Goal: Manage account settings

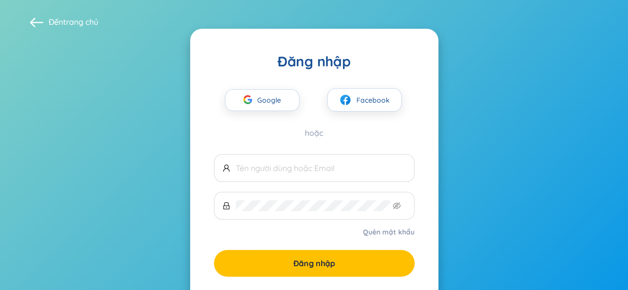
click at [261, 102] on font "Google" at bounding box center [269, 100] width 24 height 9
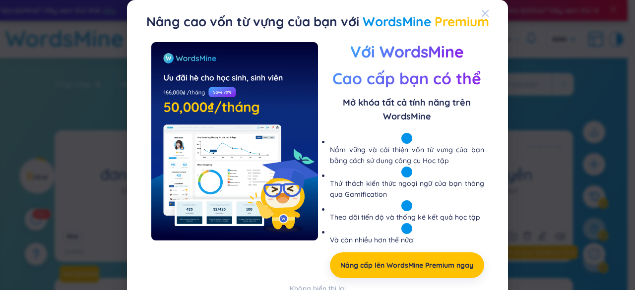
click at [482, 12] on icon "Đóng" at bounding box center [485, 13] width 7 height 7
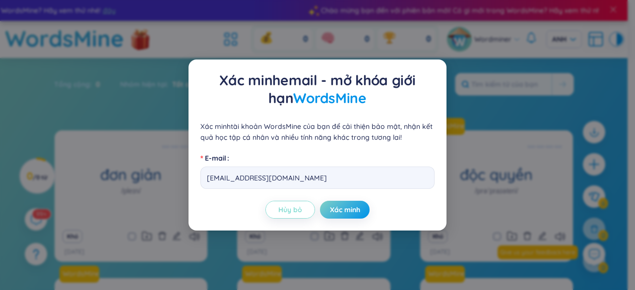
click at [296, 209] on font "Hủy bỏ" at bounding box center [290, 209] width 24 height 9
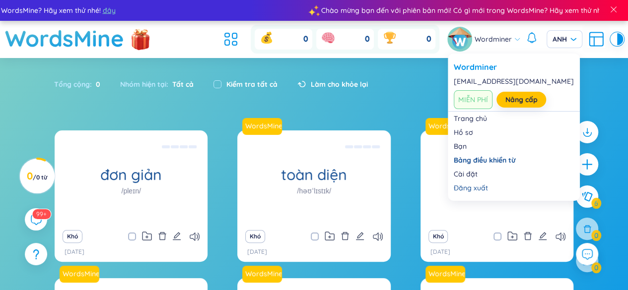
click at [449, 29] on div at bounding box center [459, 39] width 25 height 25
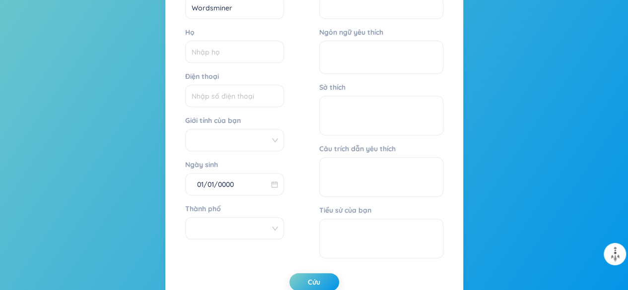
scroll to position [327, 0]
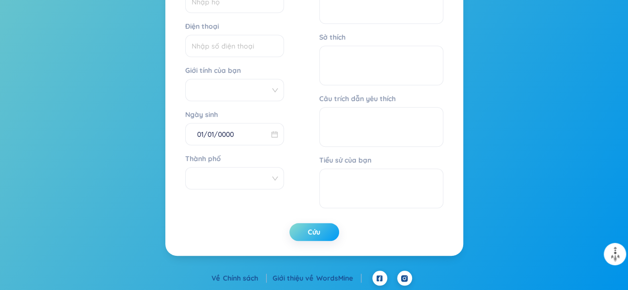
click at [320, 237] on button "Cứu" at bounding box center [314, 232] width 50 height 18
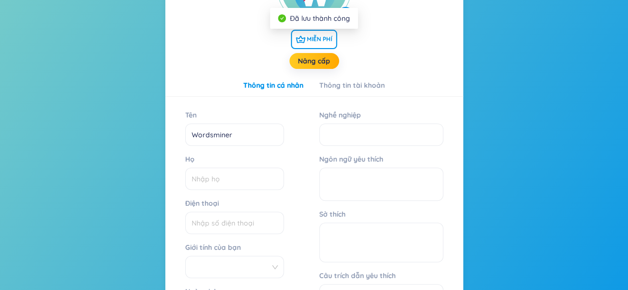
scroll to position [0, 0]
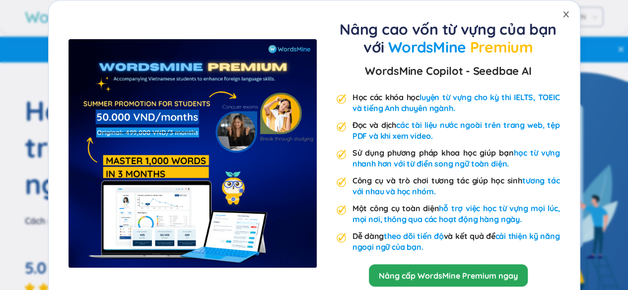
click at [562, 15] on icon "đóng" at bounding box center [566, 14] width 8 height 8
click at [485, 59] on div "Nâng cao vốn từ vựng của bạn với WordsMine Premium WordsMine Copilot - Seedbae …" at bounding box center [447, 136] width 223 height 232
click at [563, 14] on icon "đóng" at bounding box center [566, 14] width 8 height 8
